Goal: Find specific fact: Find specific fact

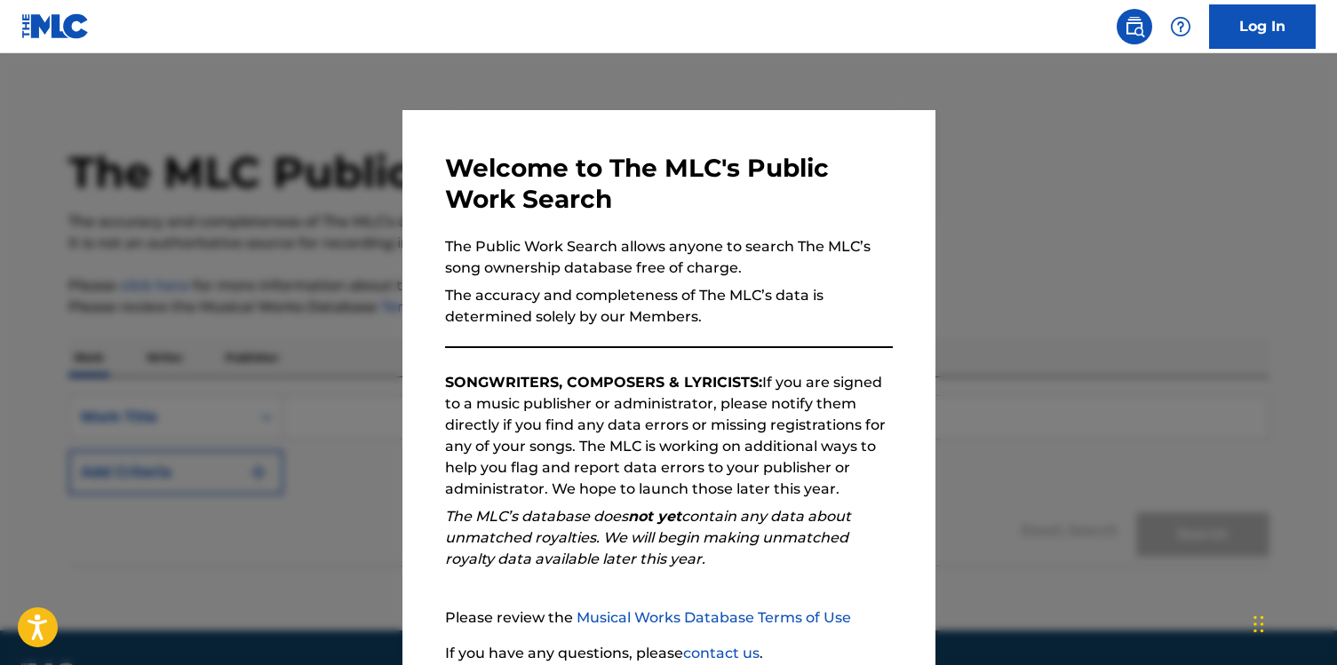
scroll to position [147, 0]
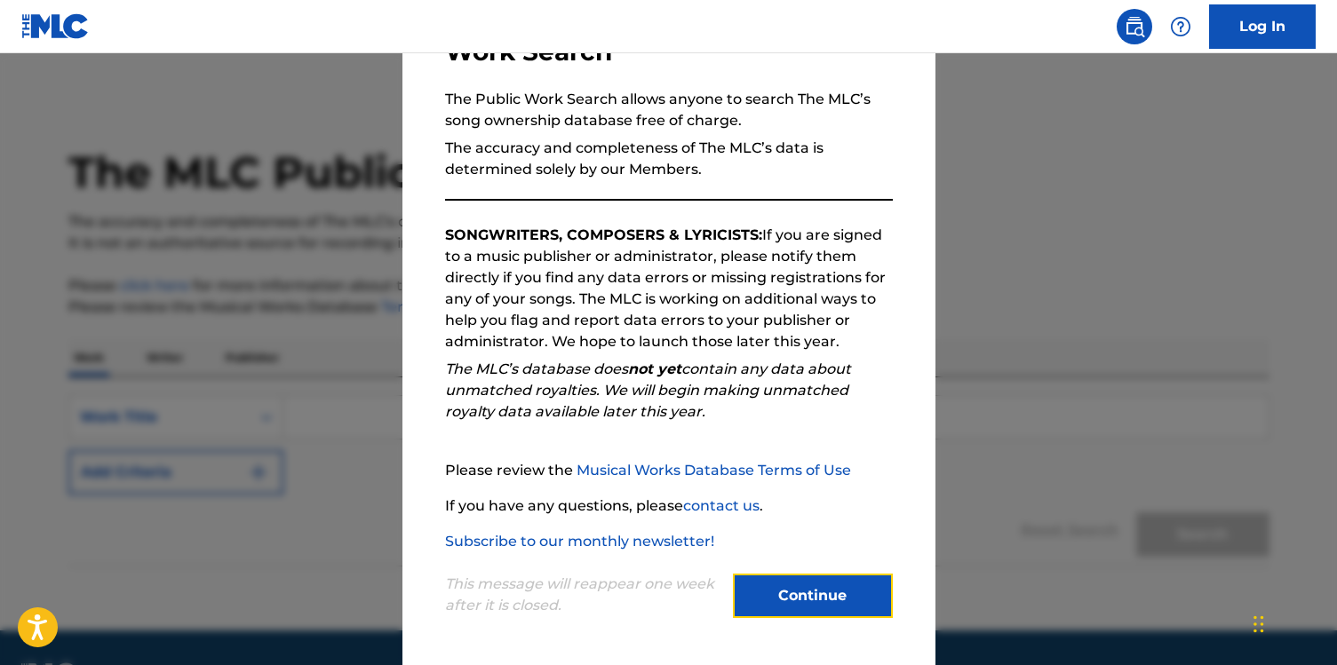
click at [805, 602] on button "Continue" at bounding box center [813, 596] width 160 height 44
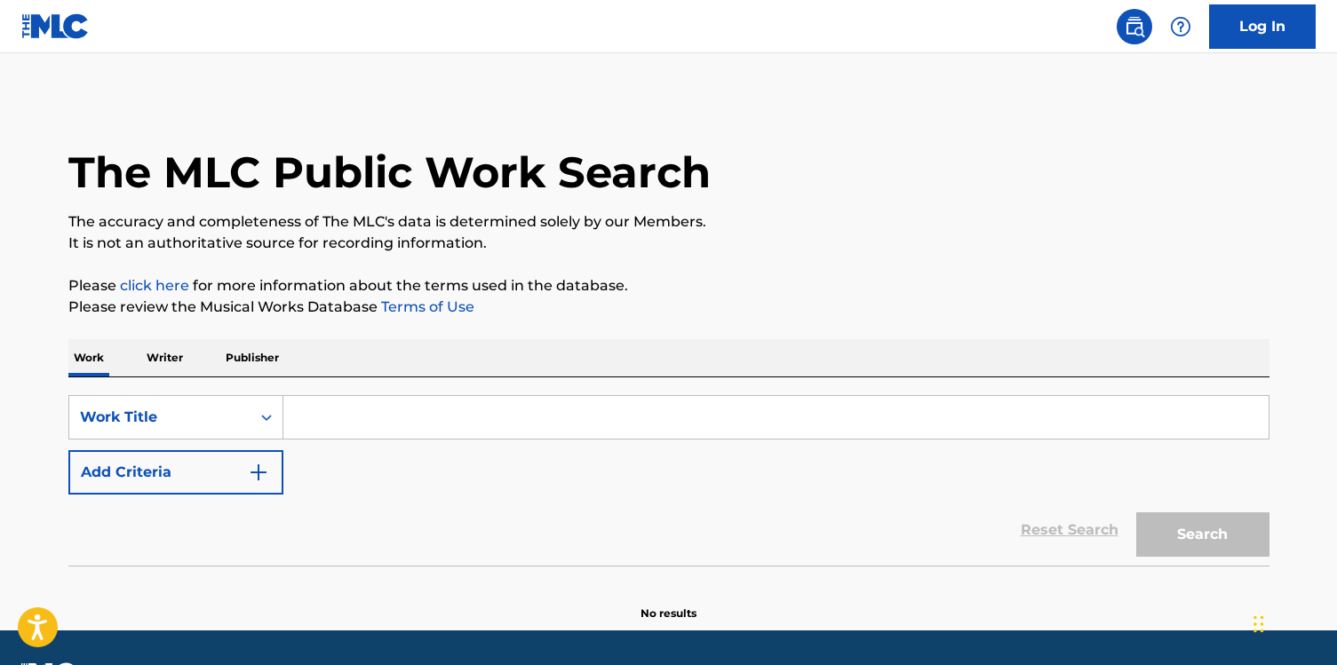
click at [335, 404] on input "Search Form" at bounding box center [775, 417] width 985 height 43
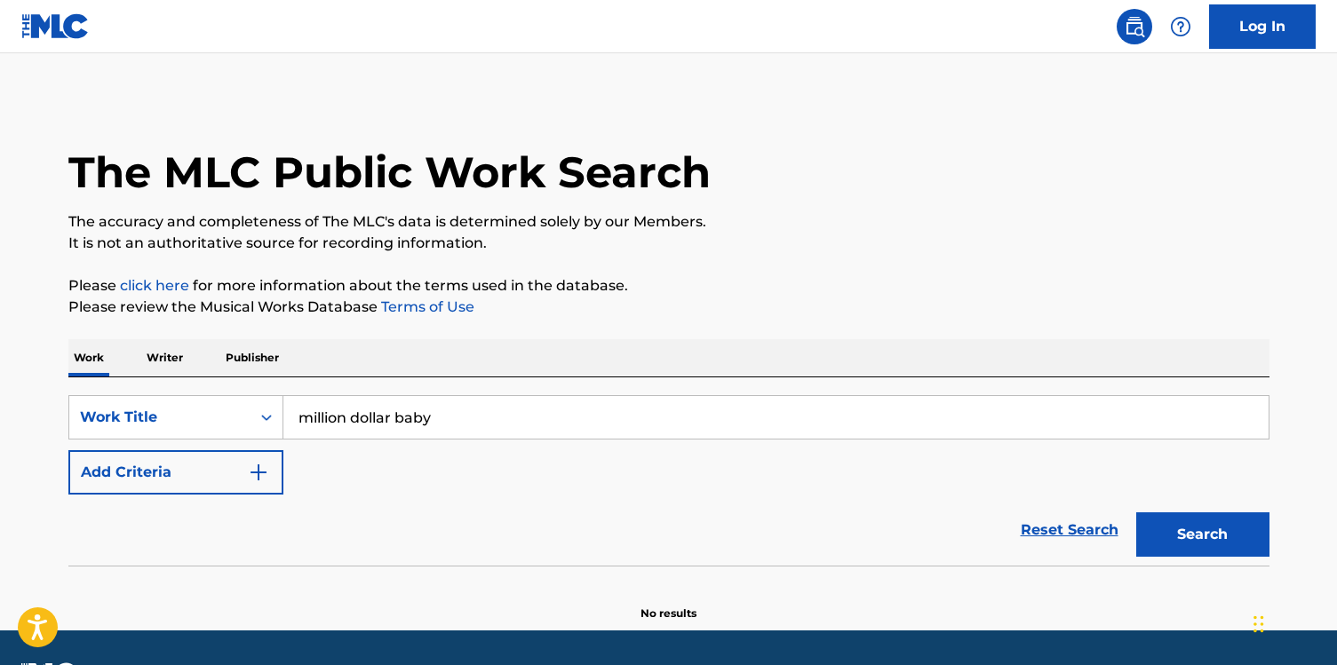
type input "million dollar baby"
click at [1136, 512] on button "Search" at bounding box center [1202, 534] width 133 height 44
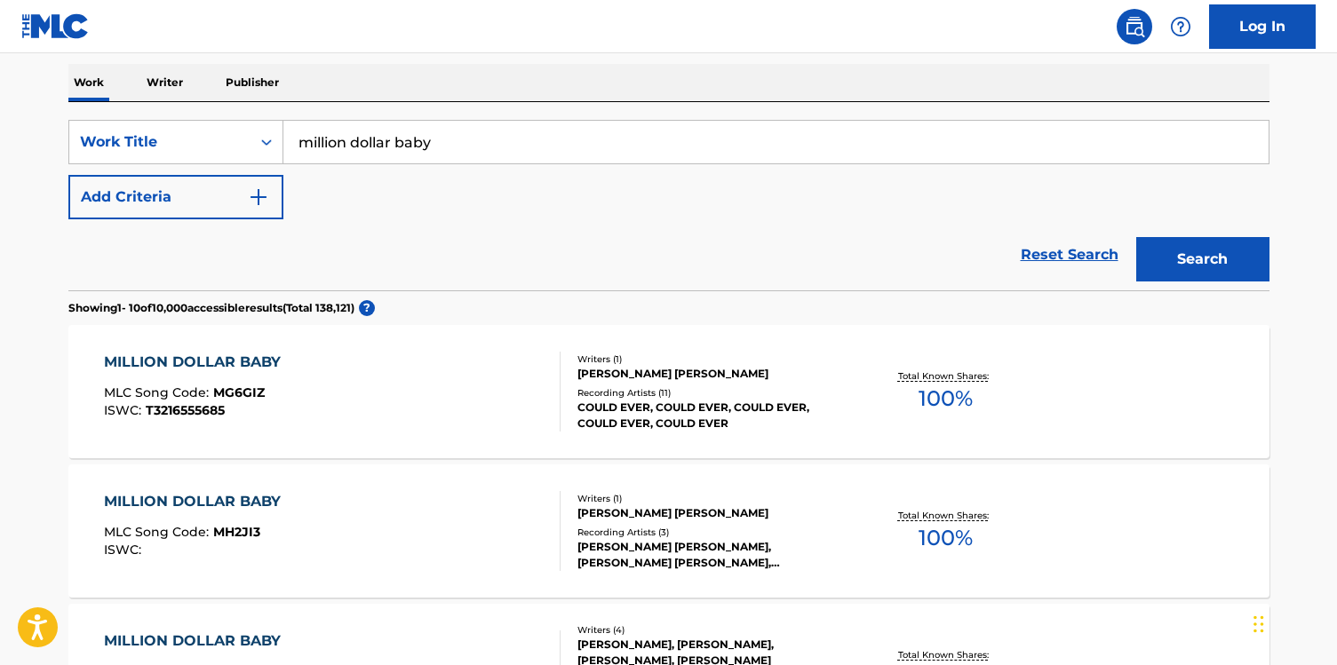
scroll to position [0, 0]
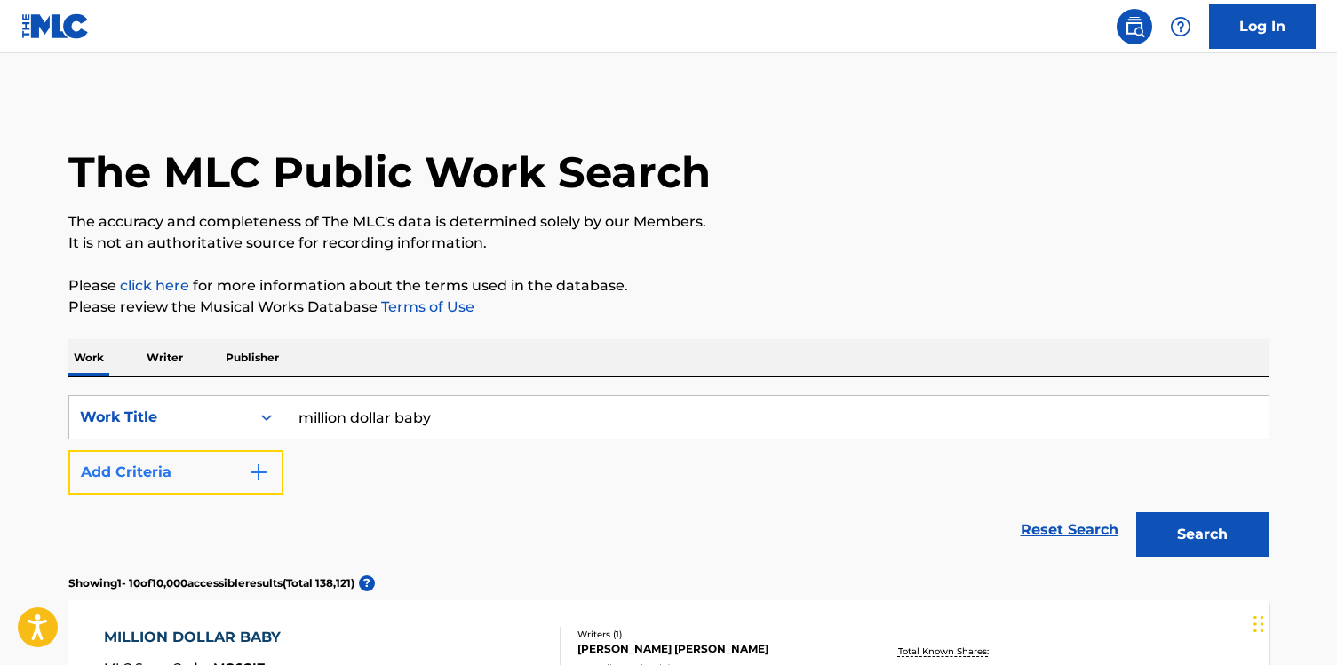
click at [169, 474] on button "Add Criteria" at bounding box center [175, 472] width 215 height 44
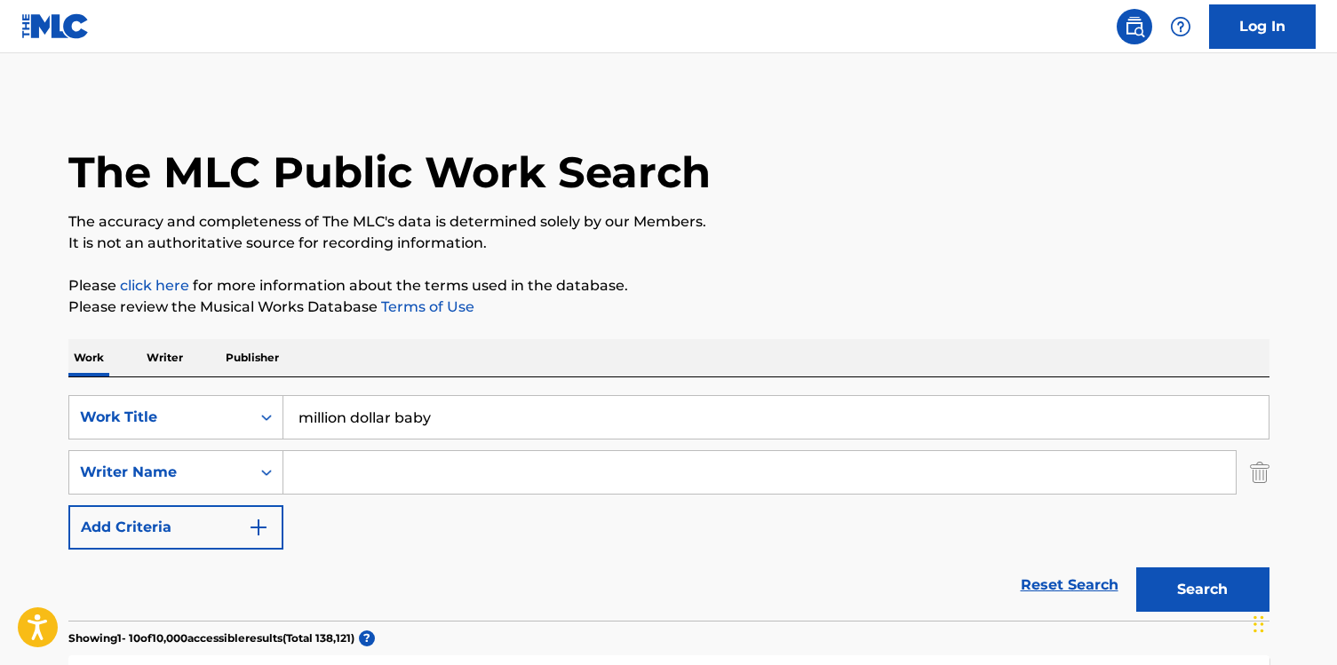
click at [373, 467] on input "Search Form" at bounding box center [759, 472] width 952 height 43
click at [1136, 567] on button "Search" at bounding box center [1202, 589] width 133 height 44
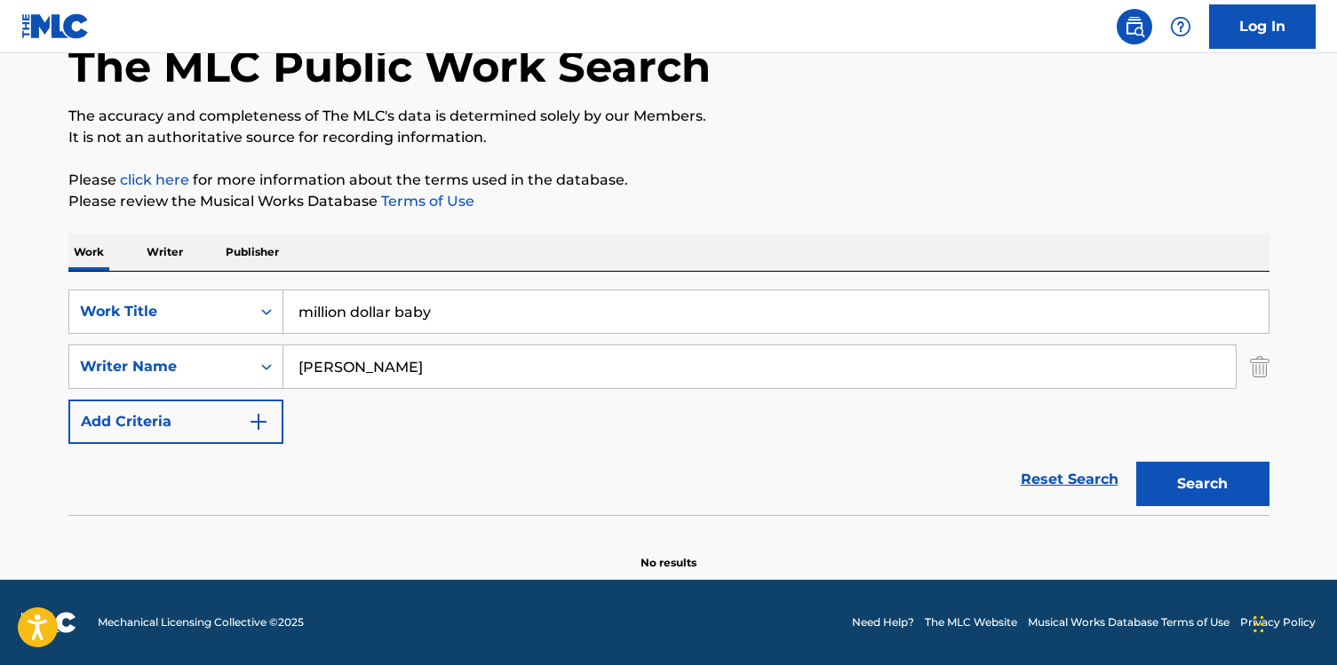
drag, startPoint x: 425, startPoint y: 377, endPoint x: 362, endPoint y: 373, distance: 63.2
click at [363, 373] on input "[PERSON_NAME]" at bounding box center [759, 366] width 952 height 43
type input "[PERSON_NAME]"
click at [1136, 462] on button "Search" at bounding box center [1202, 484] width 133 height 44
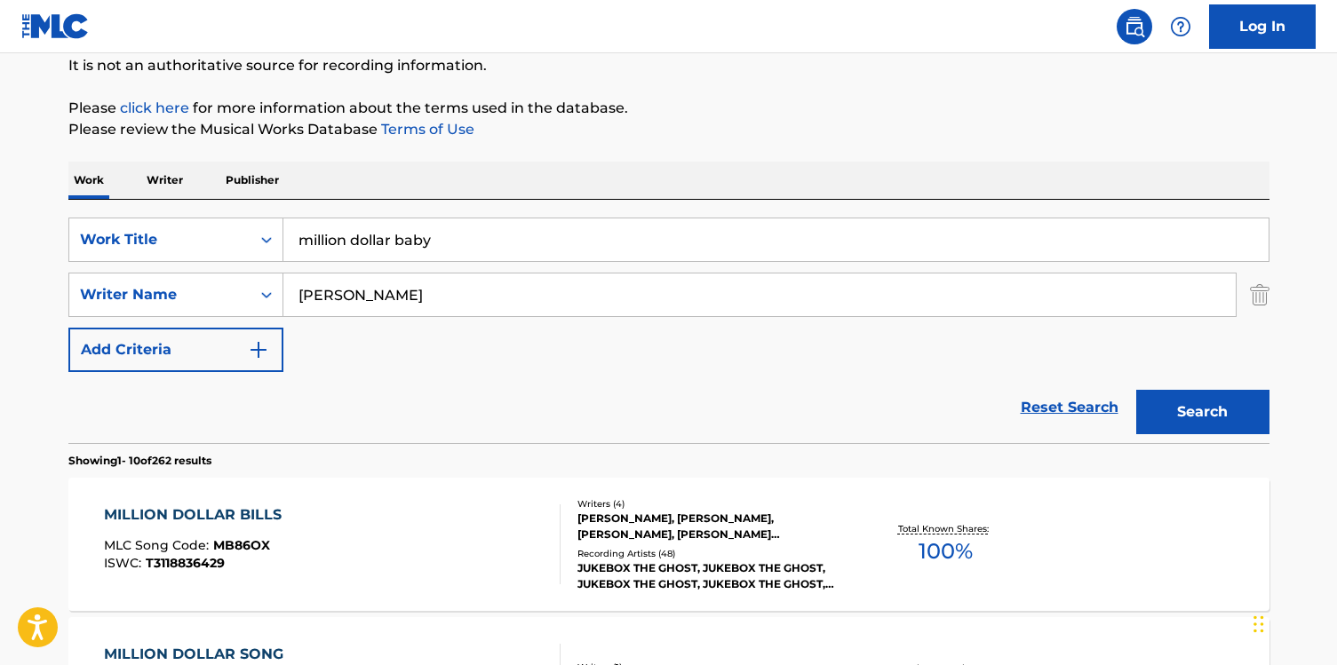
scroll to position [155, 0]
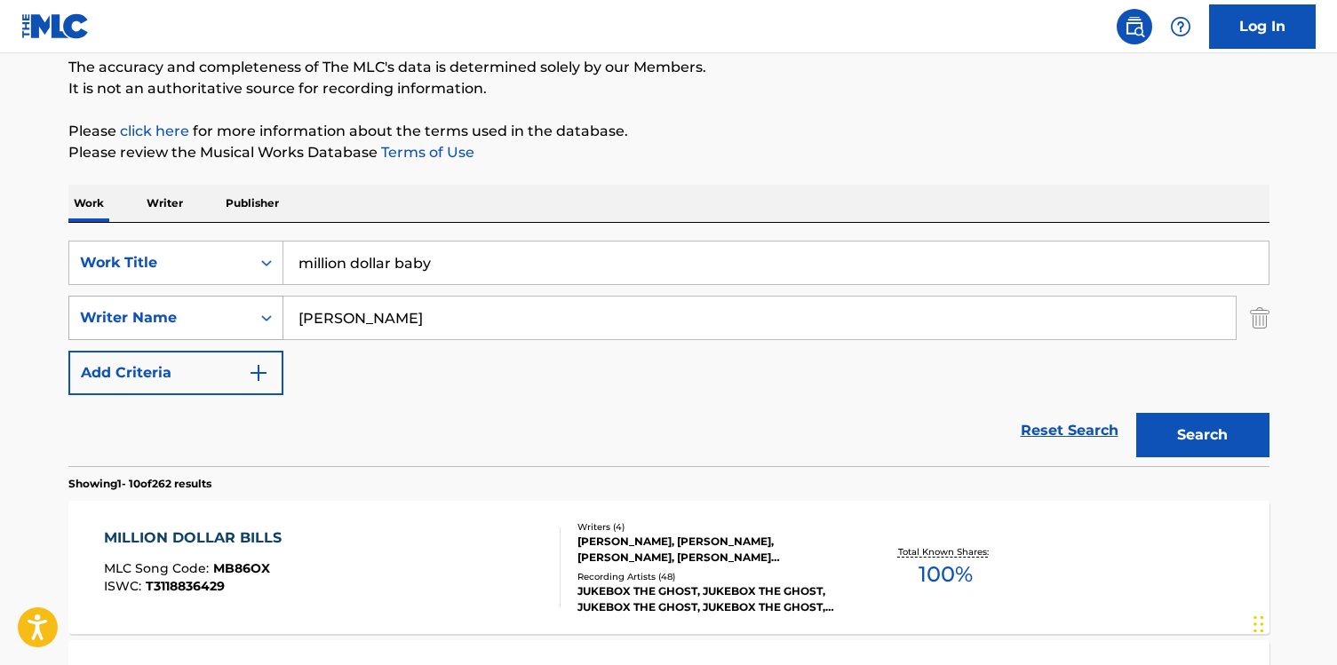
drag, startPoint x: 393, startPoint y: 314, endPoint x: 189, endPoint y: 306, distance: 204.4
click at [217, 306] on div "SearchWithCriteriaf5822646-19fa-4ce8-9121-0820814a93ee Writer Name [PERSON_NAME]" at bounding box center [668, 318] width 1201 height 44
click at [1136, 413] on button "Search" at bounding box center [1202, 435] width 133 height 44
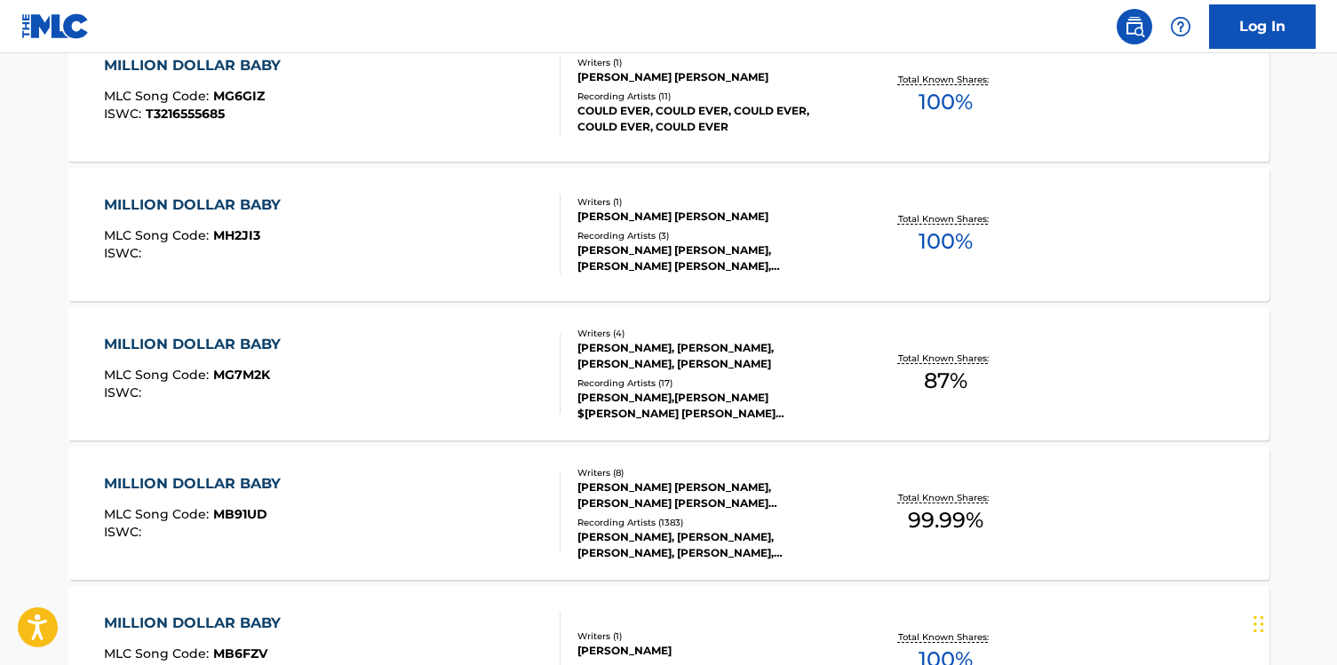
scroll to position [643, 0]
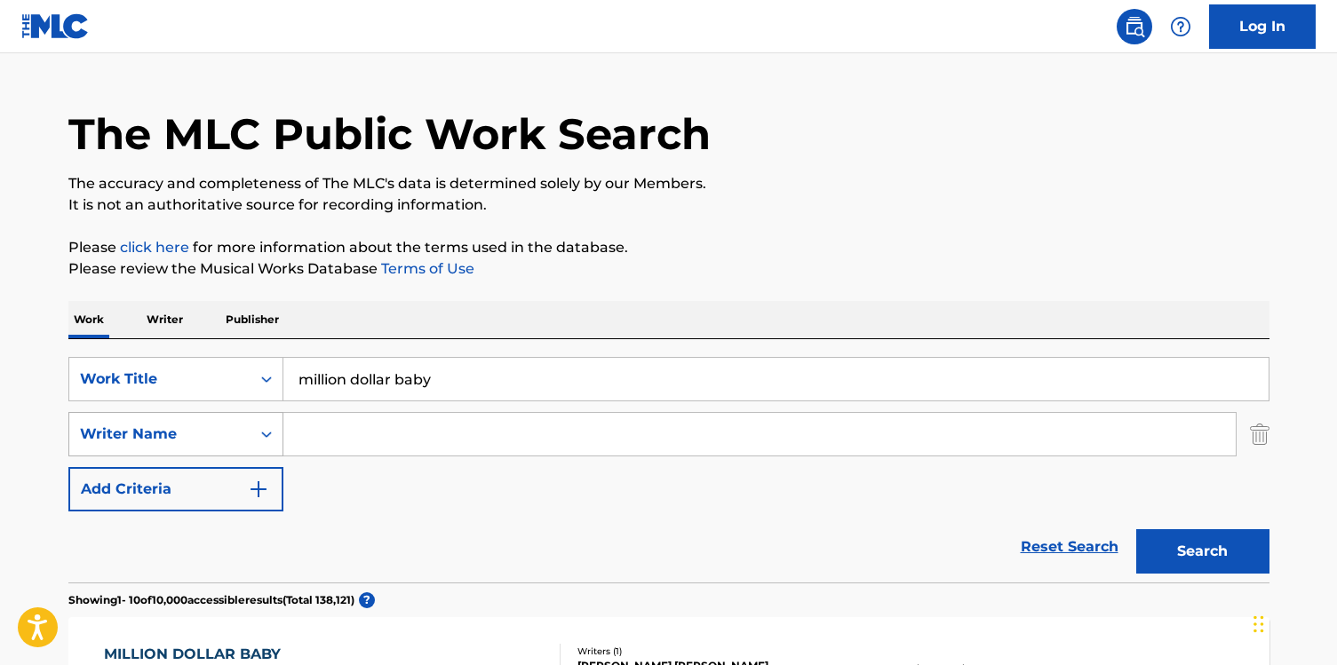
click at [195, 436] on div "Writer Name" at bounding box center [160, 434] width 160 height 21
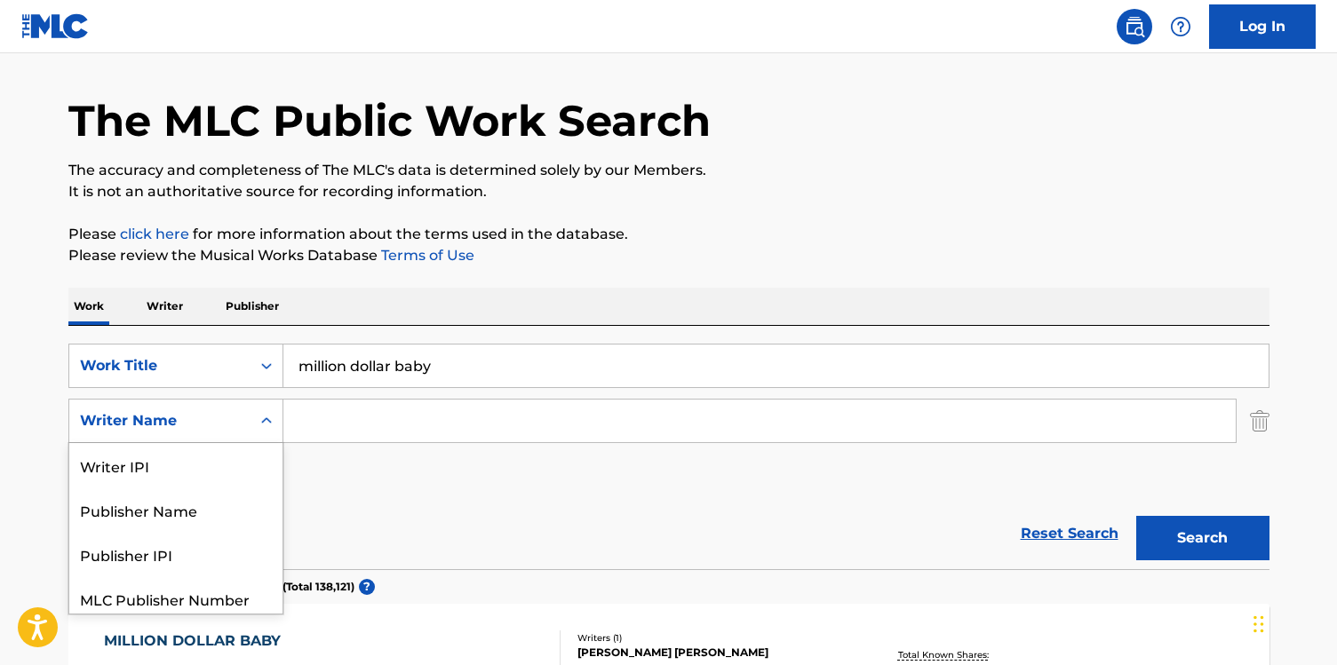
scroll to position [52, 0]
click at [332, 417] on input "Search Form" at bounding box center [759, 420] width 952 height 43
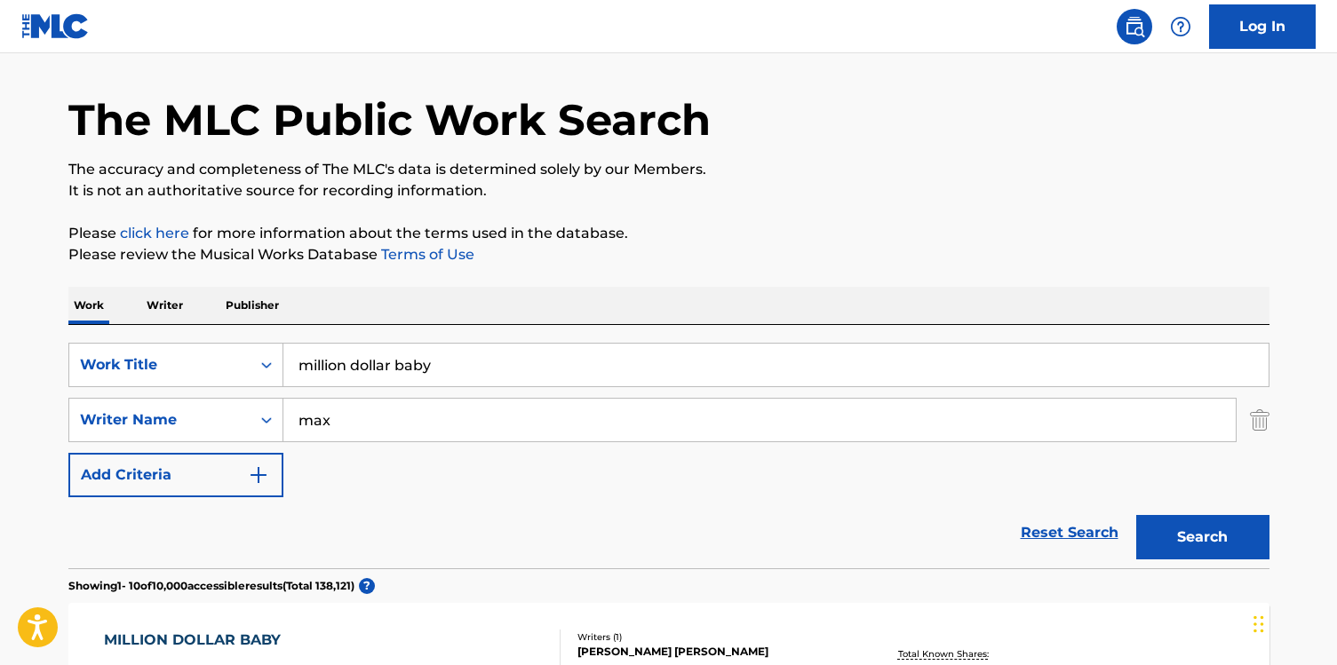
type input "max"
click at [1136, 515] on button "Search" at bounding box center [1202, 537] width 133 height 44
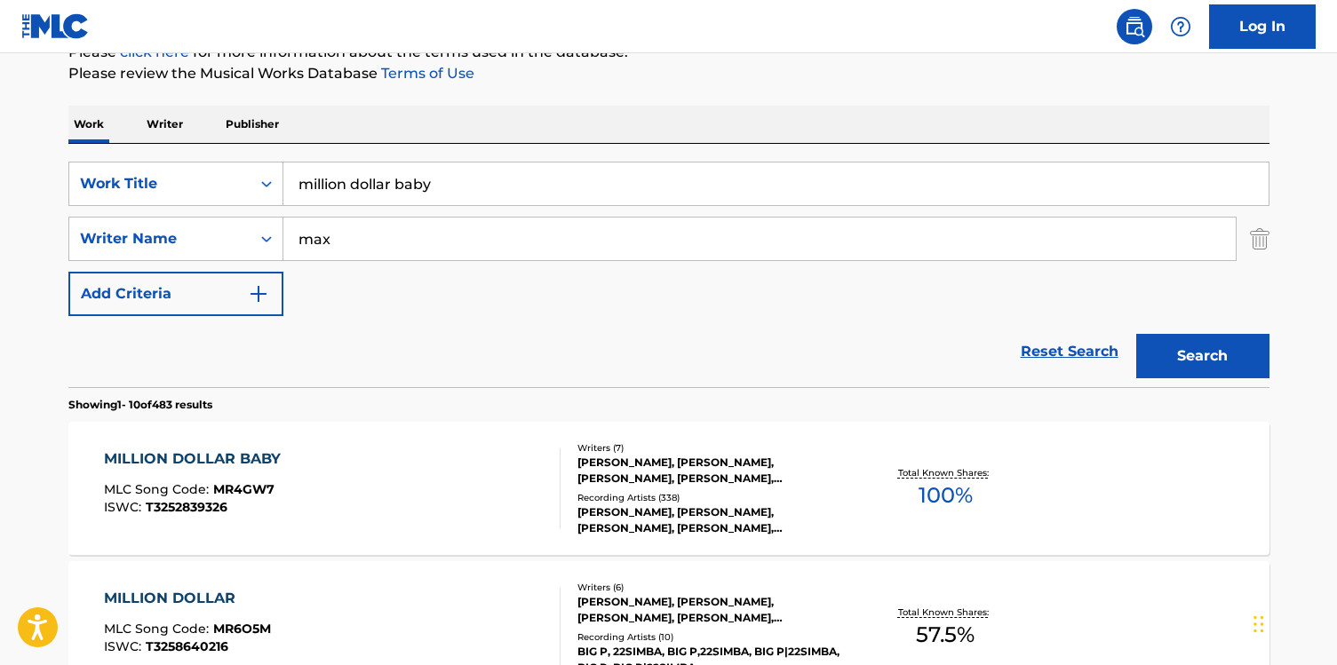
scroll to position [238, 0]
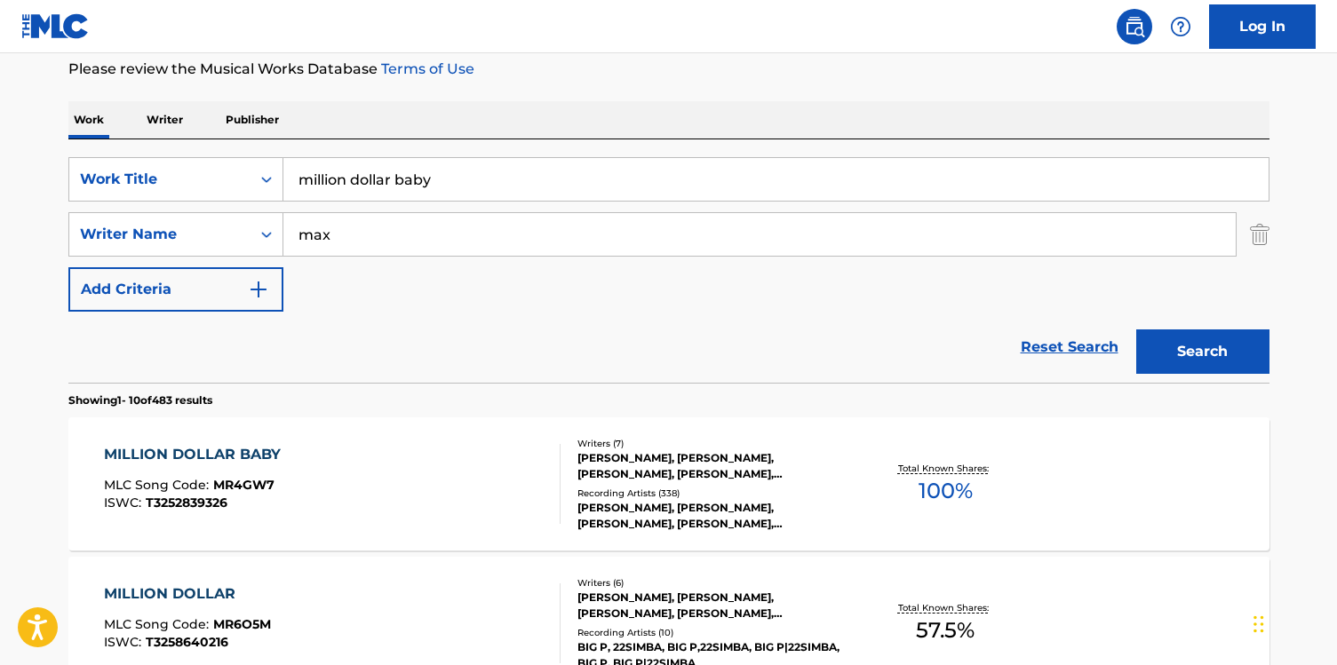
click at [459, 508] on div "MILLION DOLLAR BABY MLC Song Code : MR4GW7 ISWC : T3252839326" at bounding box center [332, 484] width 456 height 80
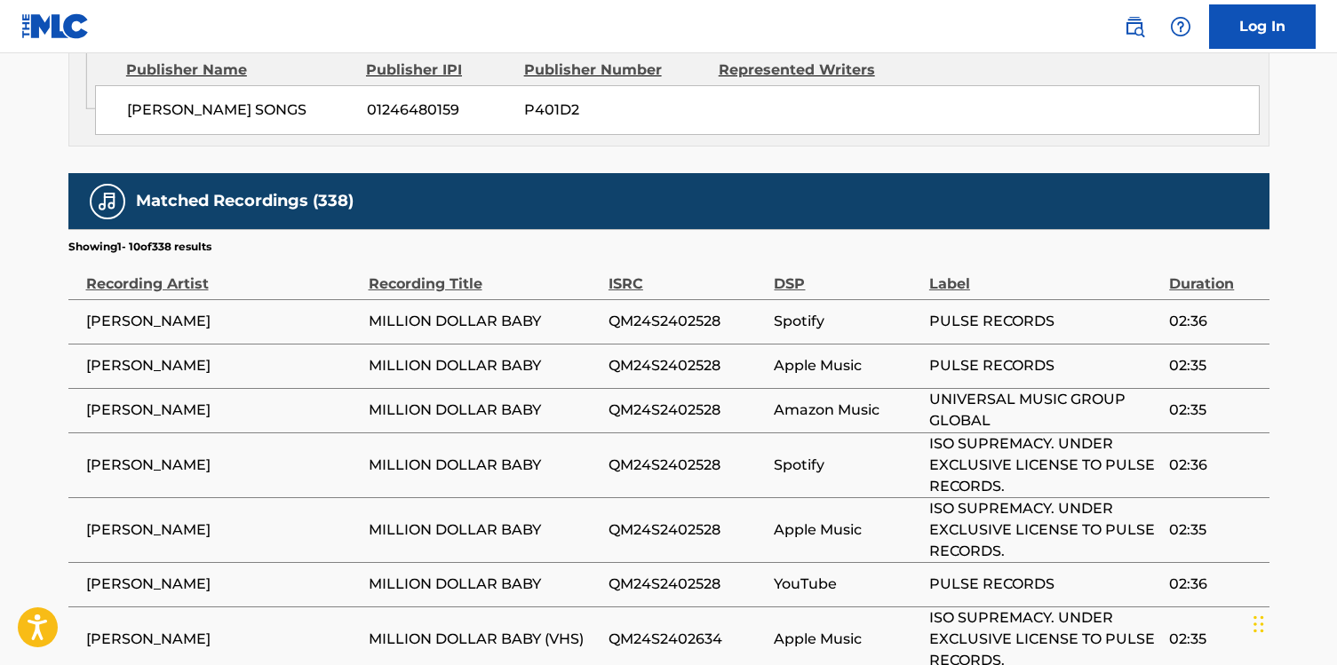
scroll to position [4034, 0]
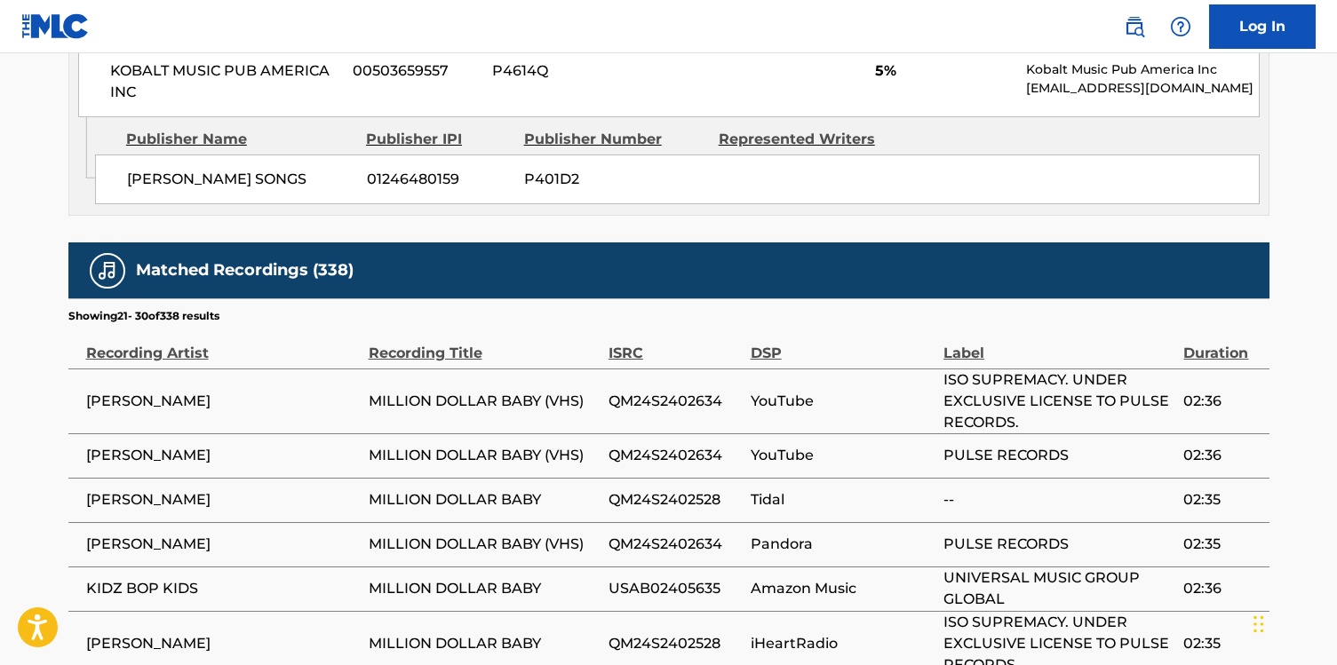
scroll to position [4000, 0]
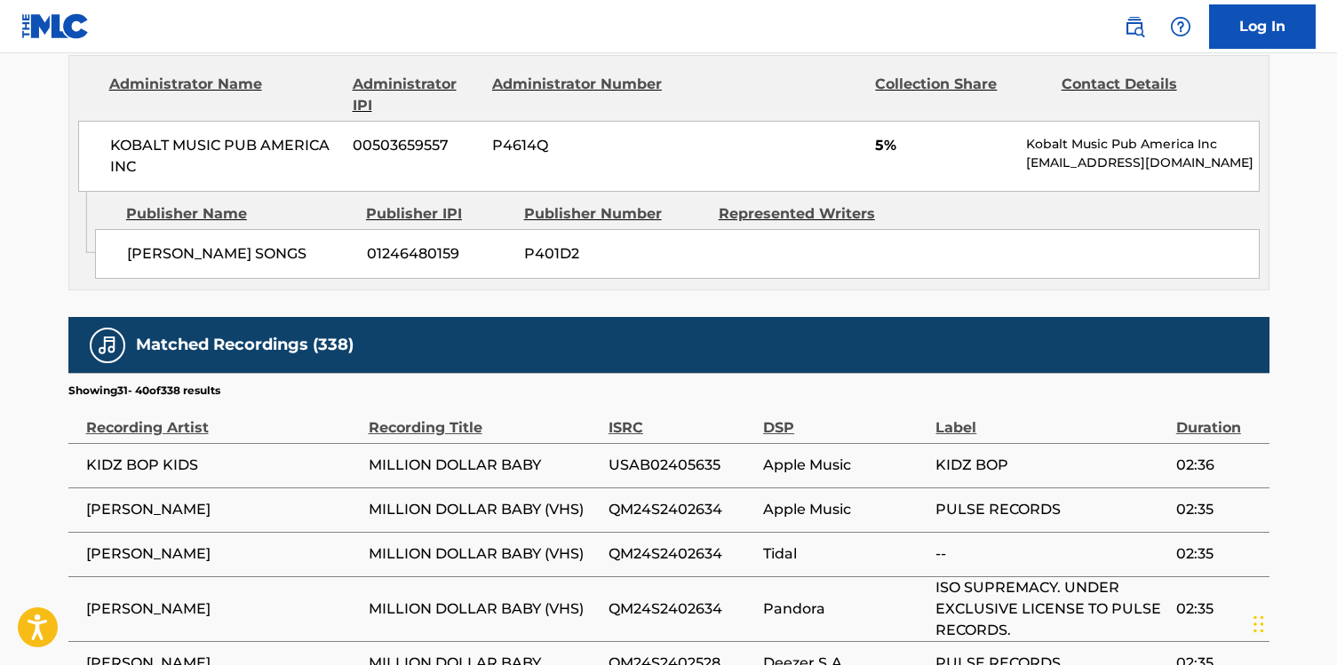
scroll to position [3943, 0]
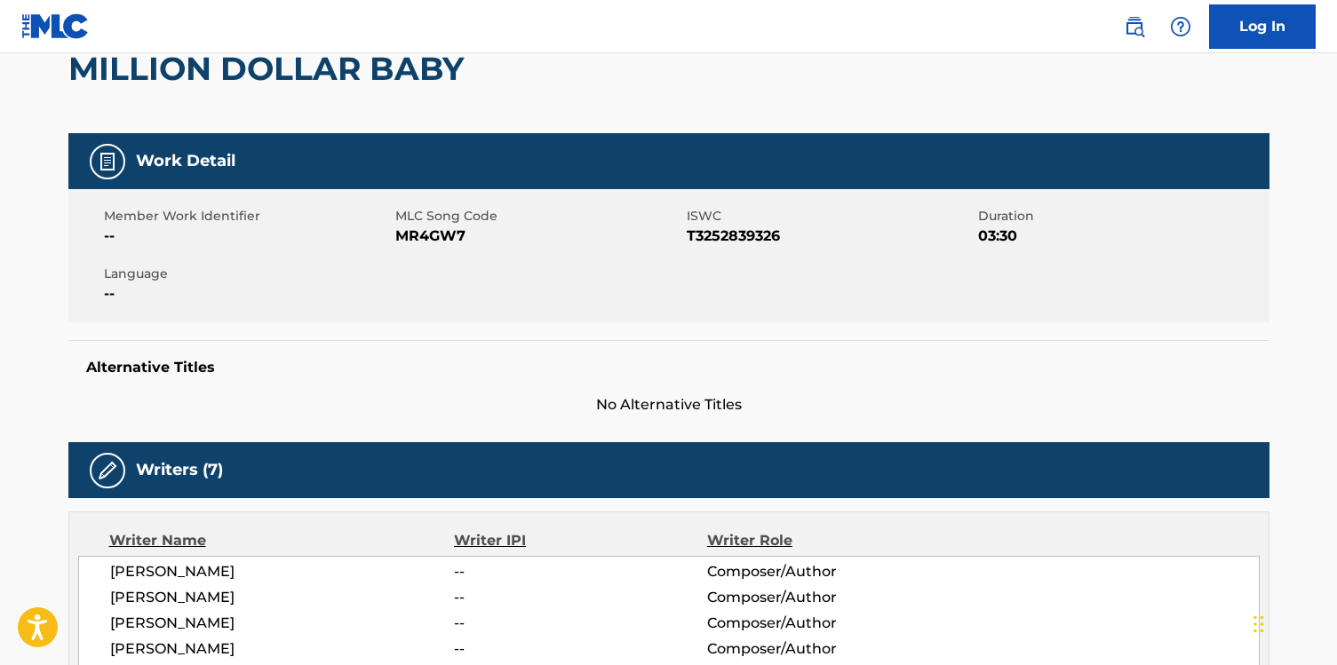
scroll to position [0, 0]
